Goal: Transaction & Acquisition: Purchase product/service

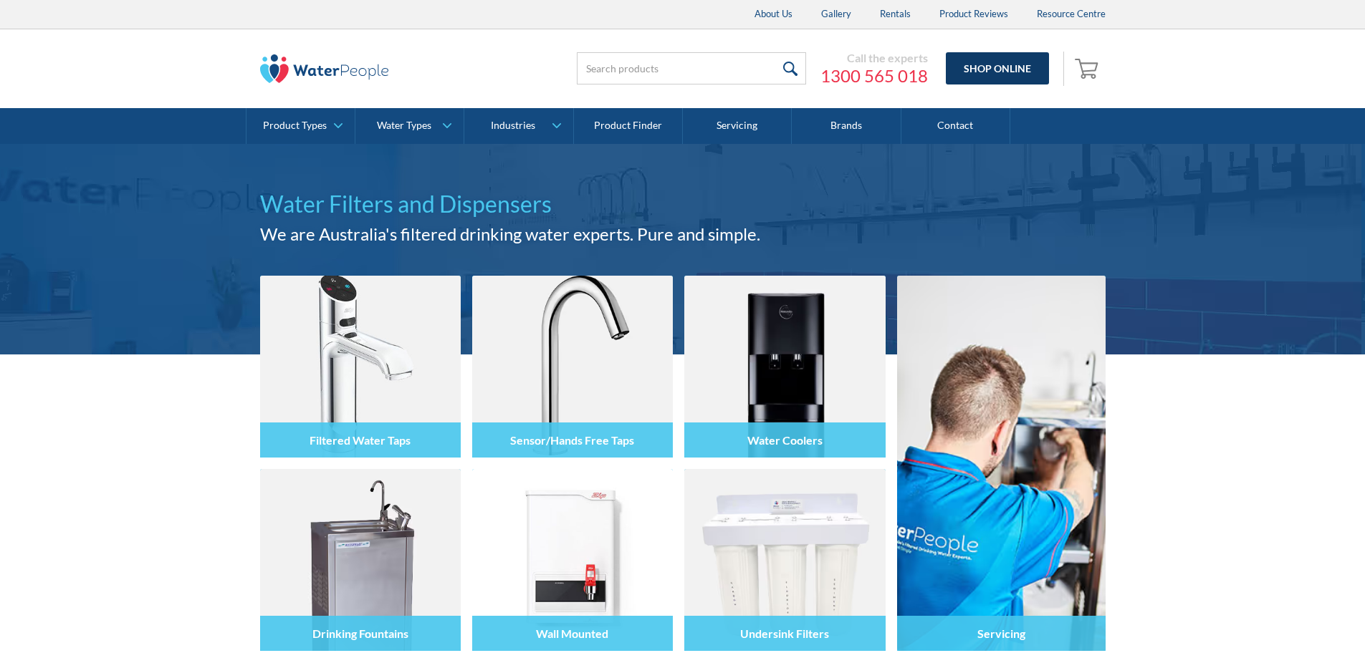
click at [981, 74] on link "Shop Online" at bounding box center [997, 68] width 103 height 32
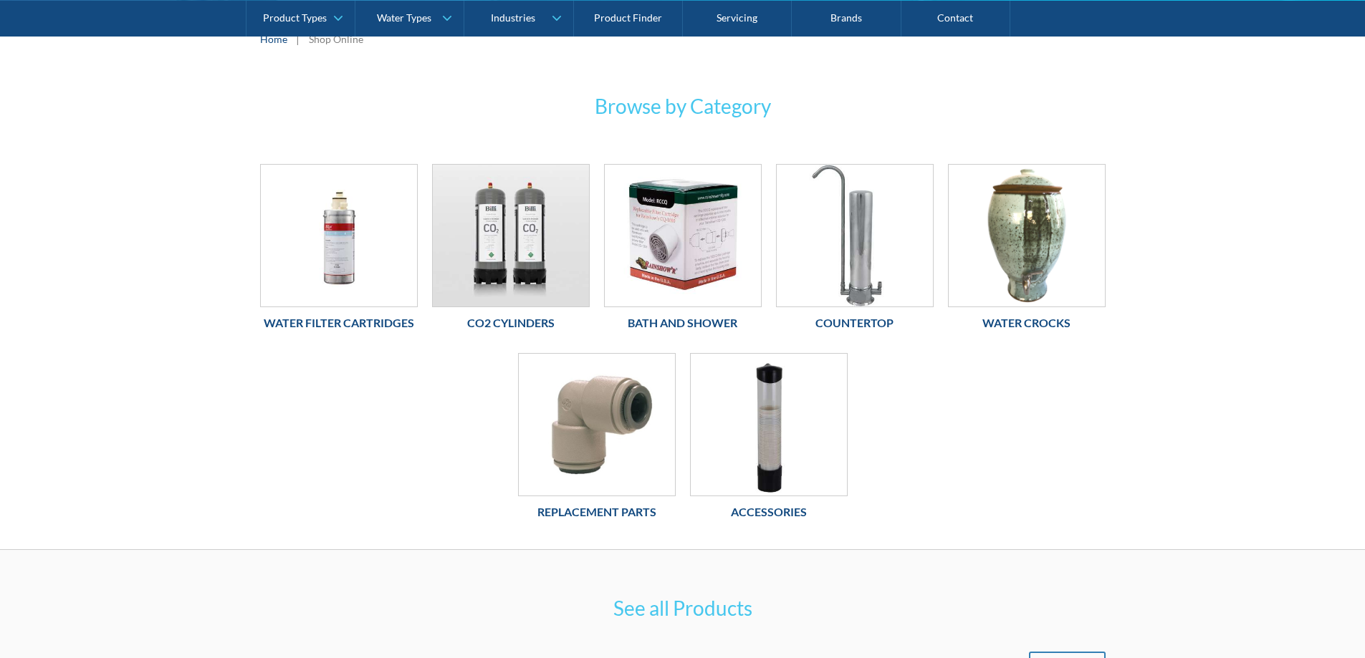
scroll to position [215, 0]
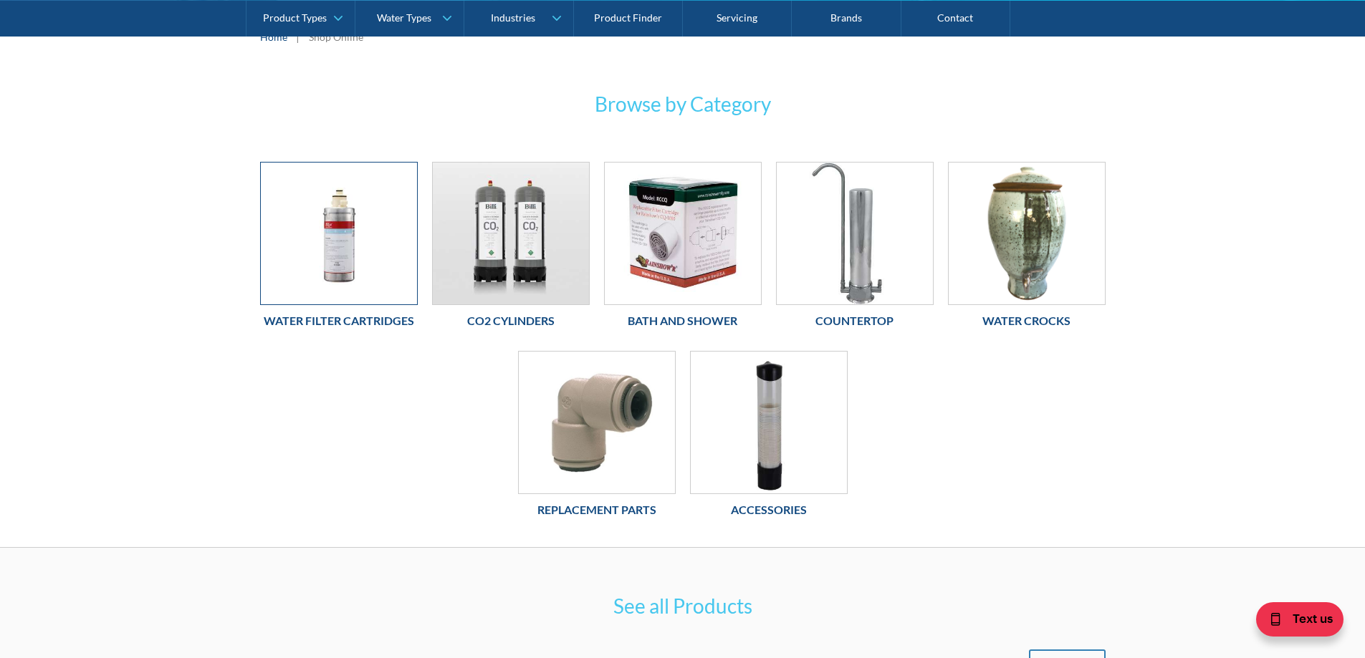
click at [331, 249] on img at bounding box center [339, 234] width 156 height 142
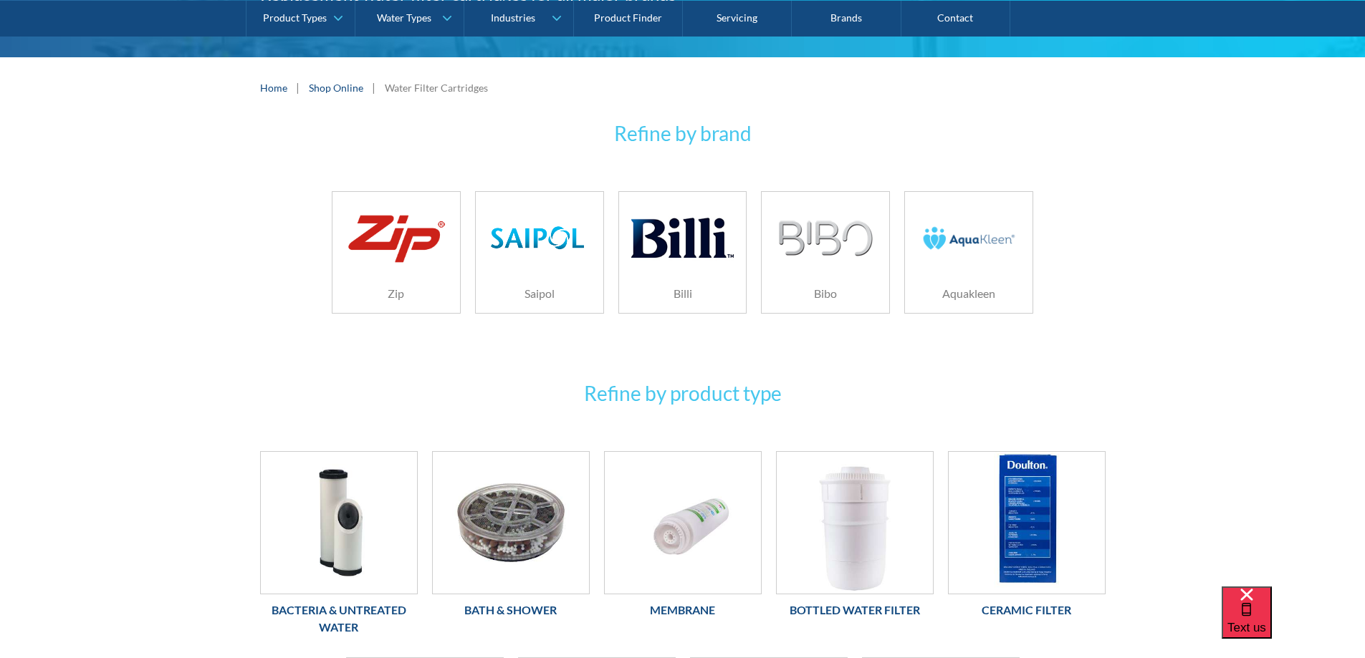
click at [675, 238] on img at bounding box center [682, 238] width 102 height 68
